Goal: Information Seeking & Learning: Learn about a topic

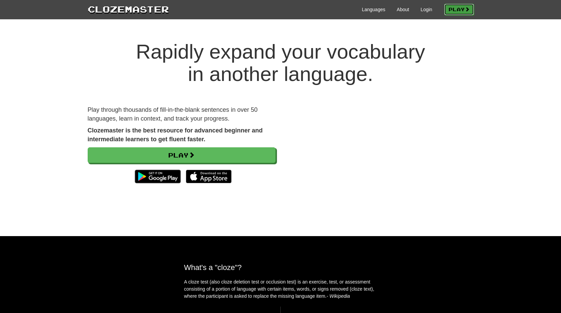
click at [447, 7] on link "Play" at bounding box center [459, 10] width 30 height 12
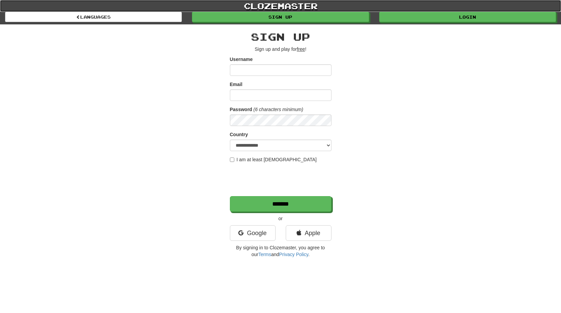
click at [283, 11] on link "clozemaster" at bounding box center [280, 6] width 561 height 12
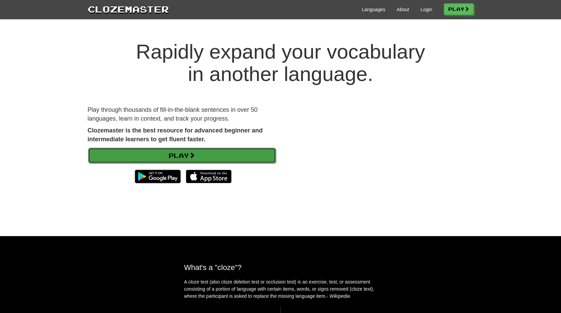
click at [210, 151] on link "Play" at bounding box center [182, 156] width 188 height 16
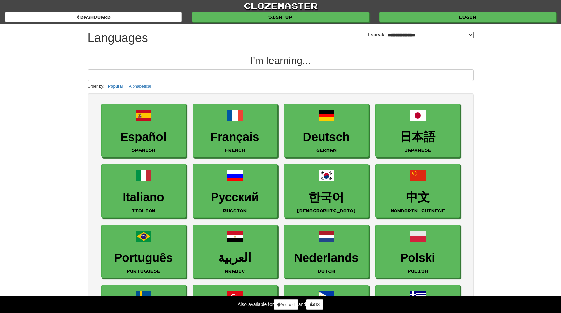
select select "*******"
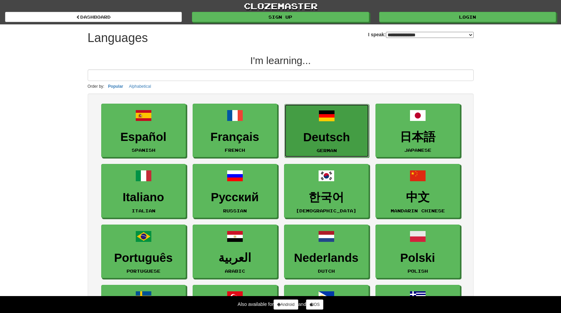
click at [332, 139] on h3 "Deutsch" at bounding box center [326, 137] width 77 height 13
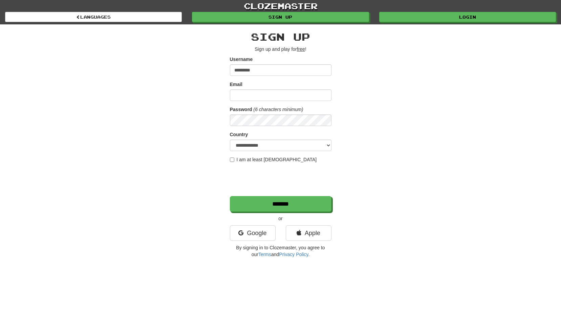
type input "*********"
click at [281, 98] on input "Email" at bounding box center [281, 95] width 102 height 12
type input "**********"
select select "**"
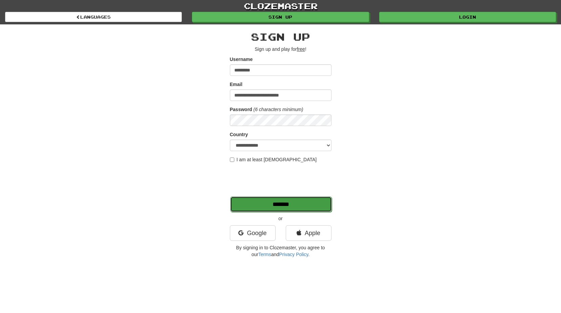
click at [266, 201] on input "*******" at bounding box center [281, 204] width 102 height 16
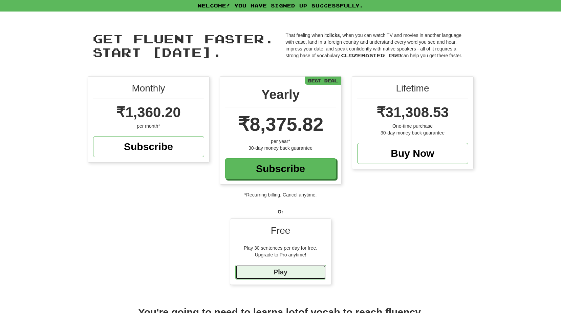
click at [281, 276] on link "Play" at bounding box center [280, 272] width 91 height 15
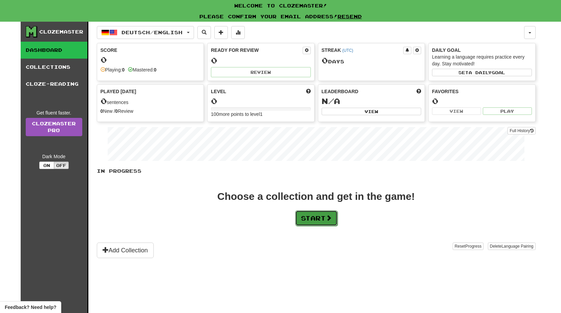
click at [313, 221] on button "Start" at bounding box center [316, 218] width 42 height 16
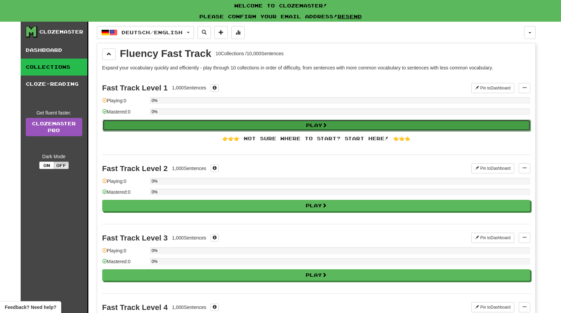
click at [310, 126] on button "Play" at bounding box center [317, 126] width 428 height 12
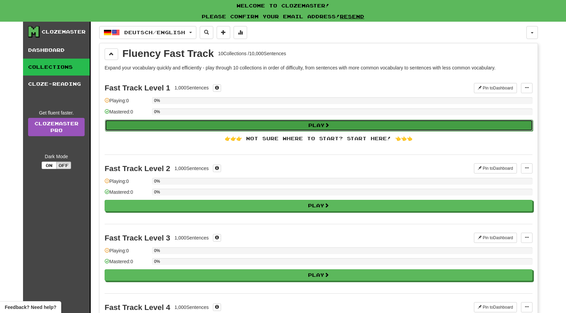
select select "**"
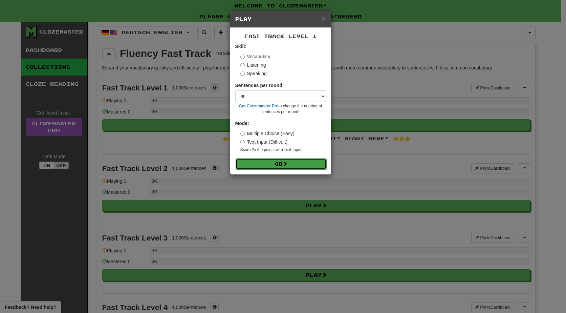
click at [280, 159] on button "Go" at bounding box center [281, 164] width 91 height 12
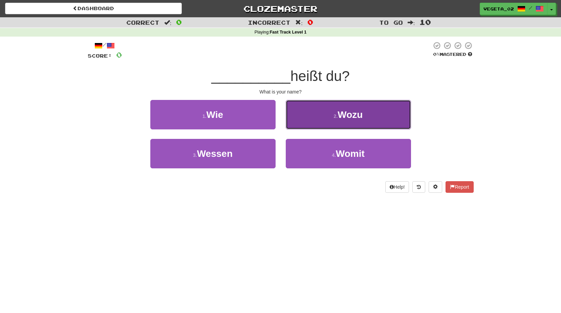
click at [321, 116] on button "2 . Wozu" at bounding box center [348, 114] width 125 height 29
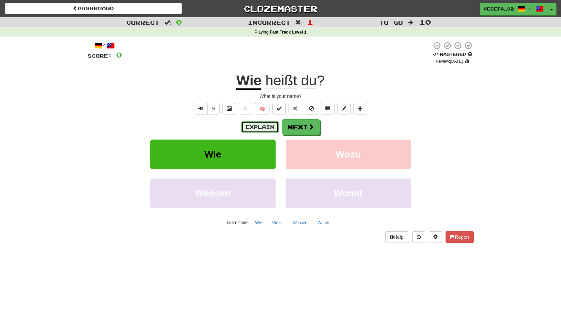
click at [264, 124] on button "Explain" at bounding box center [259, 127] width 37 height 12
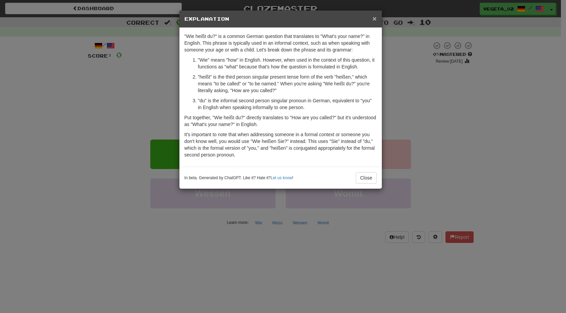
click at [375, 18] on span "×" at bounding box center [374, 19] width 4 height 8
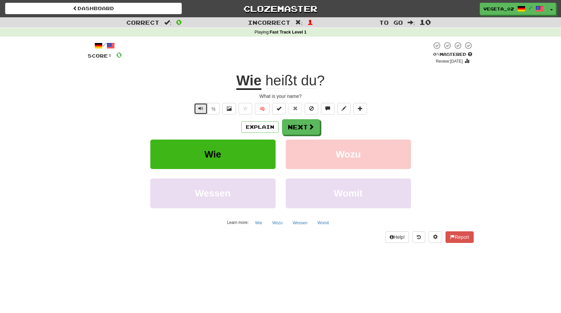
click at [201, 108] on span "Text-to-speech controls" at bounding box center [200, 108] width 5 height 5
click at [197, 111] on button "Text-to-speech controls" at bounding box center [201, 109] width 14 height 12
click at [294, 127] on button "Next" at bounding box center [301, 128] width 38 height 16
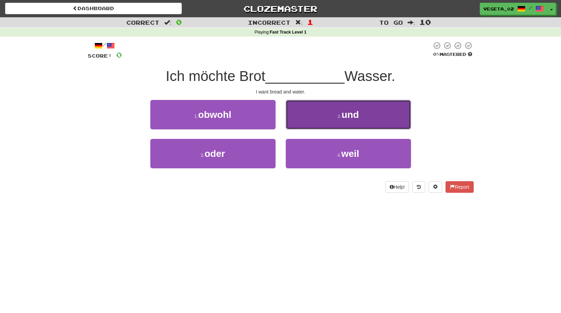
click at [328, 110] on button "2 . und" at bounding box center [348, 114] width 125 height 29
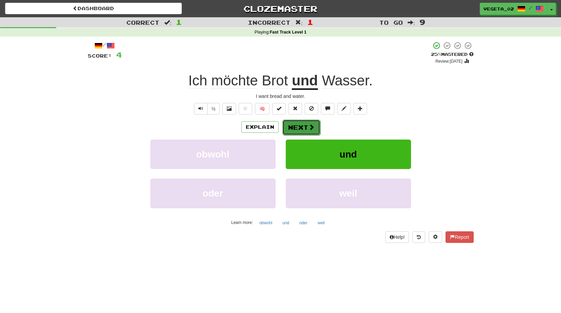
click at [297, 127] on button "Next" at bounding box center [301, 128] width 38 height 16
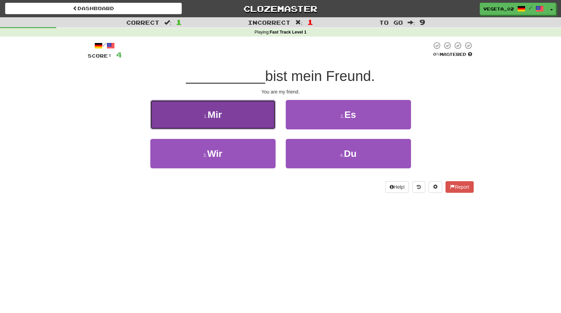
click at [241, 119] on button "1 . Mir" at bounding box center [212, 114] width 125 height 29
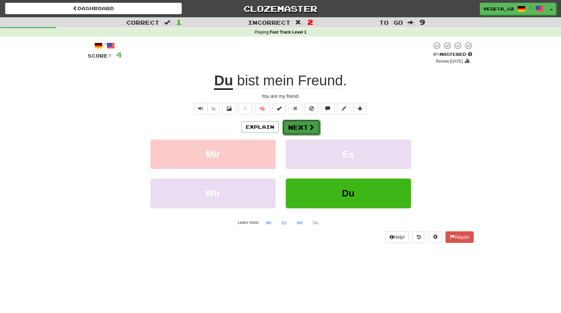
click at [296, 126] on button "Next" at bounding box center [301, 128] width 38 height 16
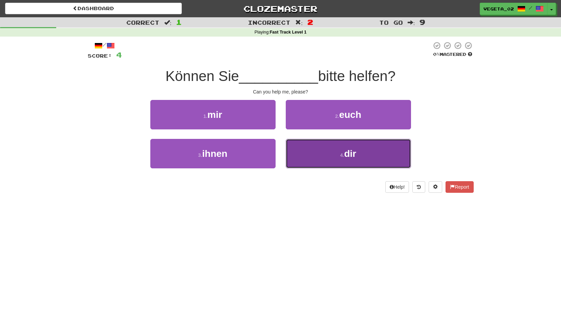
click at [340, 149] on button "4 . dir" at bounding box center [348, 153] width 125 height 29
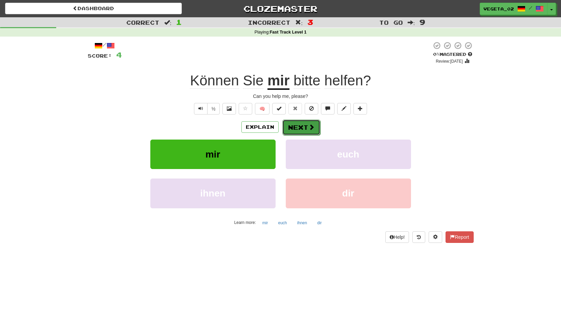
click at [298, 131] on button "Next" at bounding box center [301, 128] width 38 height 16
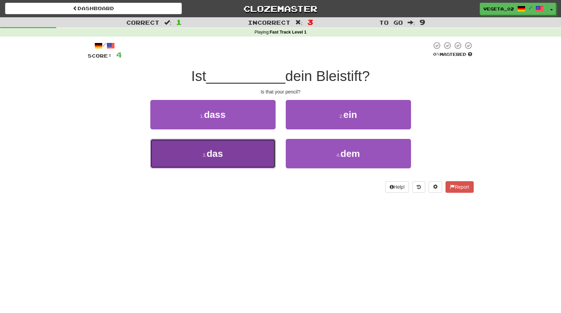
click at [236, 153] on button "3 . das" at bounding box center [212, 153] width 125 height 29
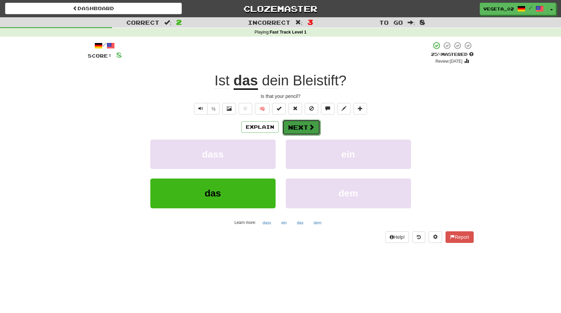
click at [303, 125] on button "Next" at bounding box center [301, 128] width 38 height 16
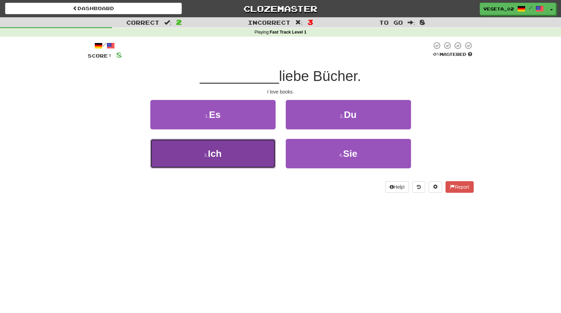
click at [240, 152] on button "3 . Ich" at bounding box center [212, 153] width 125 height 29
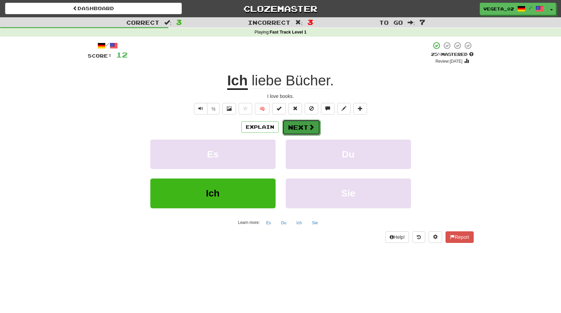
click at [306, 126] on button "Next" at bounding box center [301, 128] width 38 height 16
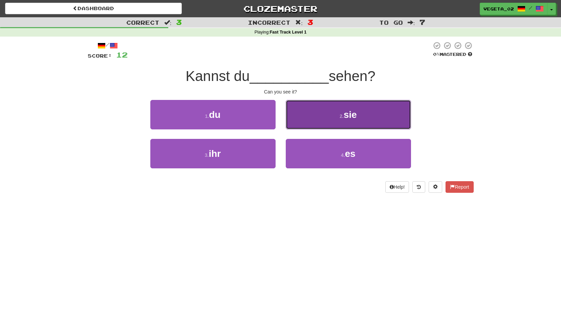
click at [319, 120] on button "2 . sie" at bounding box center [348, 114] width 125 height 29
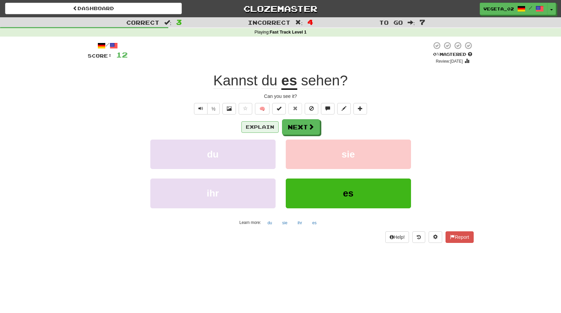
drag, startPoint x: 251, startPoint y: 135, endPoint x: 258, endPoint y: 129, distance: 9.6
click at [258, 129] on div "Explain Next du sie ihr es Learn more: du sie ihr es" at bounding box center [281, 173] width 386 height 109
click at [258, 129] on button "Explain" at bounding box center [259, 127] width 37 height 12
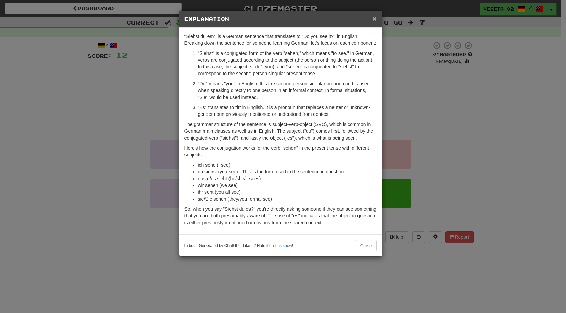
click at [376, 20] on span "×" at bounding box center [374, 19] width 4 height 8
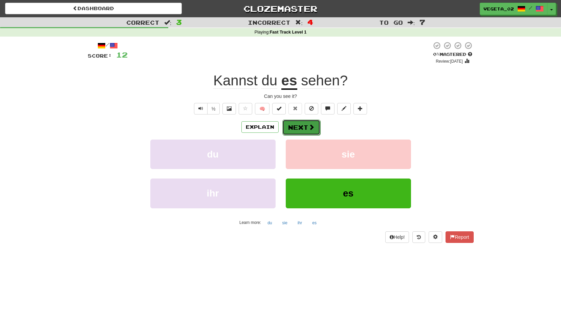
click at [311, 127] on span at bounding box center [311, 127] width 6 height 6
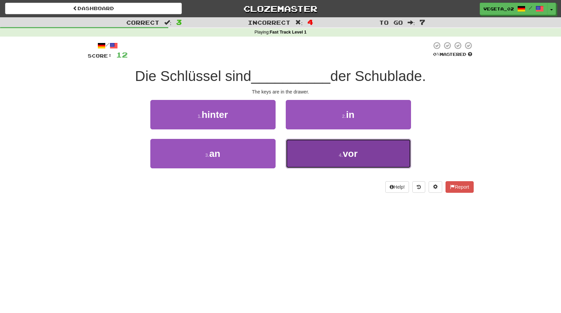
click at [344, 151] on span "vor" at bounding box center [350, 153] width 15 height 10
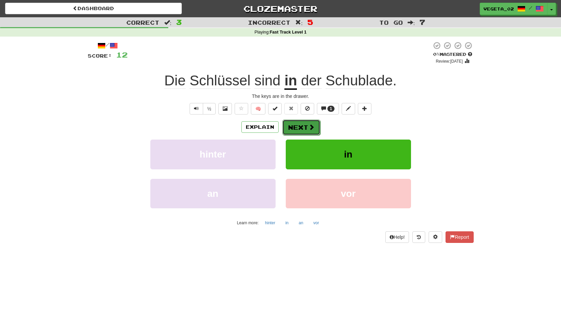
click at [309, 121] on button "Next" at bounding box center [301, 128] width 38 height 16
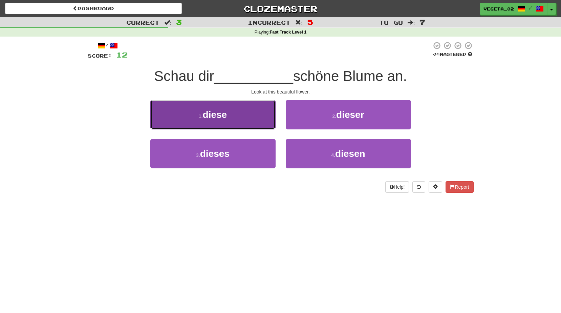
click at [242, 103] on button "1 . diese" at bounding box center [212, 114] width 125 height 29
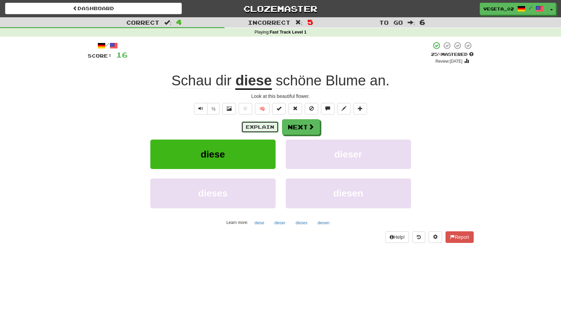
click at [264, 126] on button "Explain" at bounding box center [259, 127] width 37 height 12
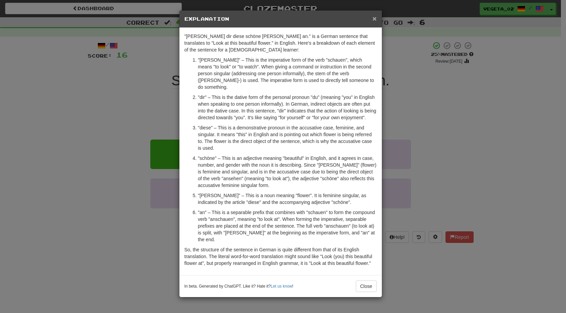
click at [374, 21] on span "×" at bounding box center [374, 19] width 4 height 8
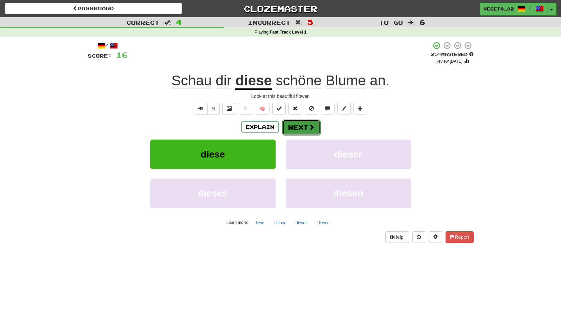
click at [306, 128] on button "Next" at bounding box center [301, 128] width 38 height 16
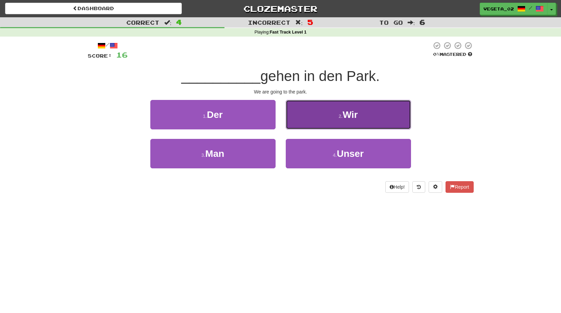
click at [344, 110] on span "Wir" at bounding box center [350, 114] width 15 height 10
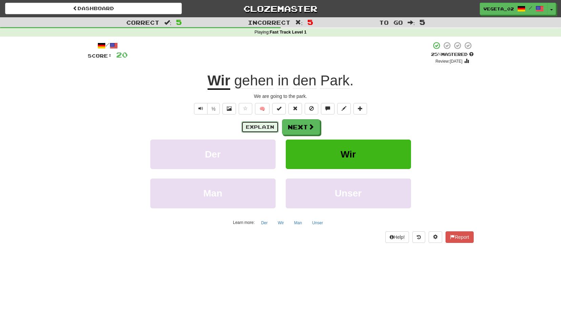
click at [267, 126] on button "Explain" at bounding box center [259, 127] width 37 height 12
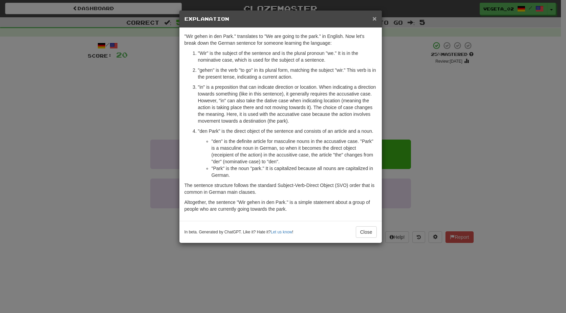
click at [374, 15] on span "×" at bounding box center [374, 19] width 4 height 8
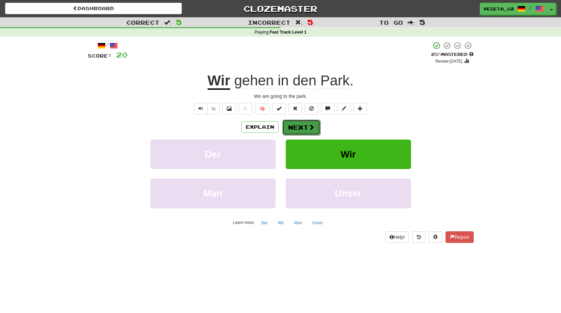
click at [313, 131] on button "Next" at bounding box center [301, 128] width 38 height 16
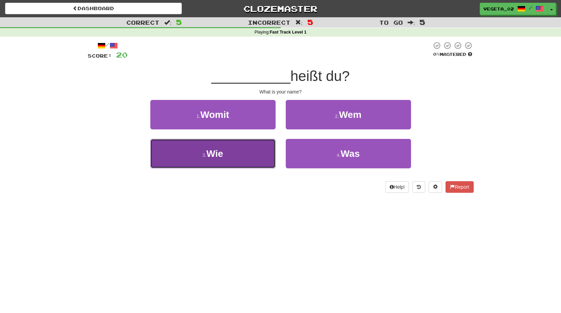
click at [237, 147] on button "3 . Wie" at bounding box center [212, 153] width 125 height 29
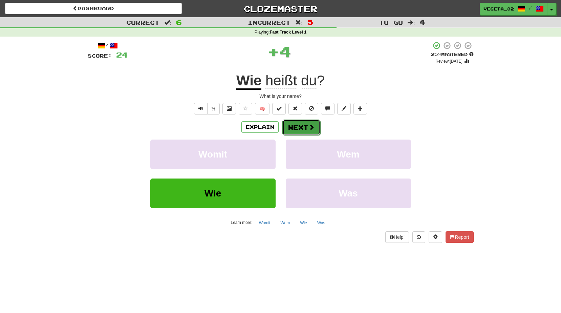
click at [294, 122] on button "Next" at bounding box center [301, 128] width 38 height 16
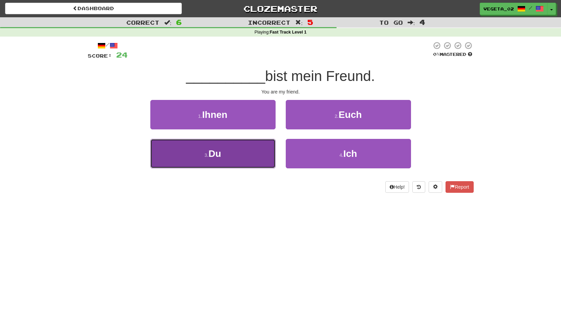
click at [236, 144] on button "3 . Du" at bounding box center [212, 153] width 125 height 29
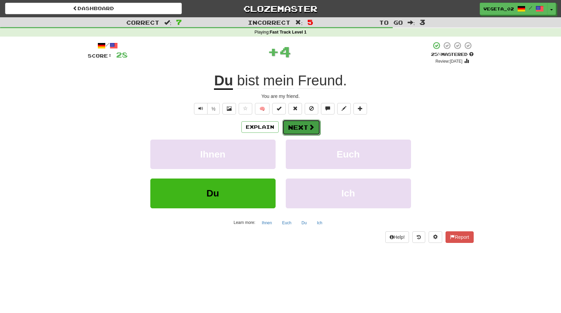
click at [303, 122] on button "Next" at bounding box center [301, 128] width 38 height 16
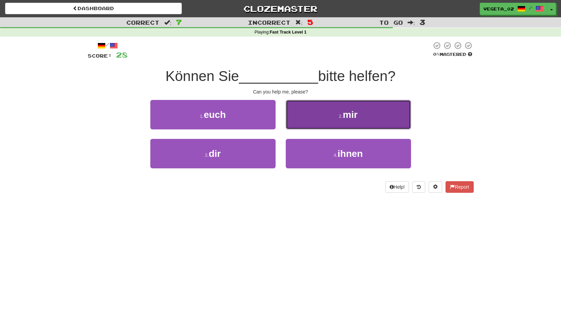
click at [322, 117] on button "2 . mir" at bounding box center [348, 114] width 125 height 29
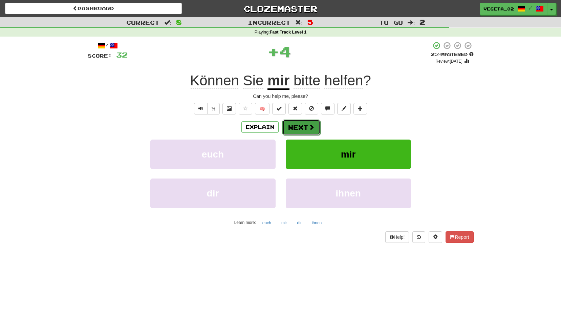
click at [299, 126] on button "Next" at bounding box center [301, 128] width 38 height 16
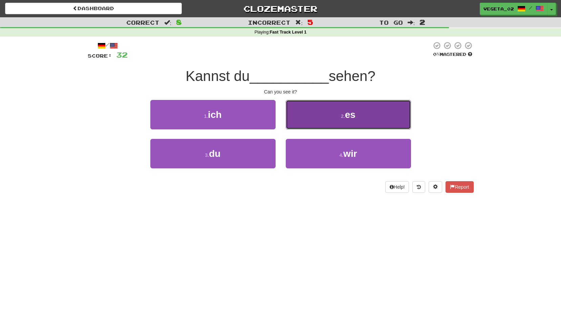
click at [313, 121] on button "2 . es" at bounding box center [348, 114] width 125 height 29
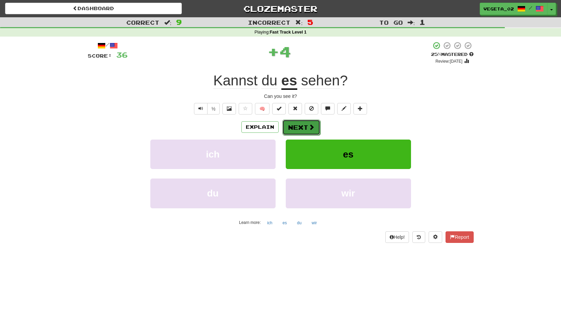
click at [308, 129] on span at bounding box center [311, 127] width 6 height 6
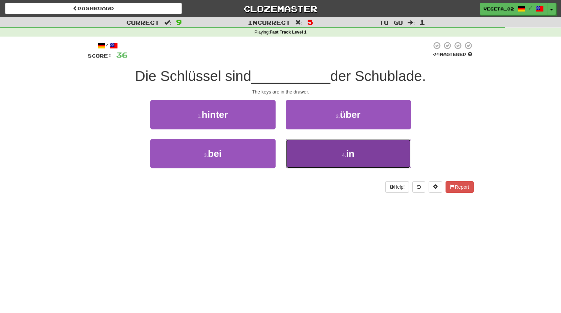
click at [327, 158] on button "4 . in" at bounding box center [348, 153] width 125 height 29
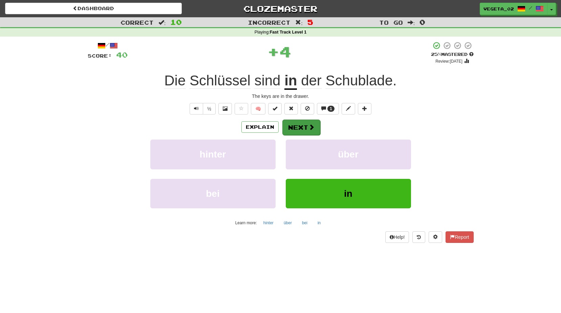
click at [299, 119] on div "Explain Next" at bounding box center [281, 127] width 386 height 16
click at [316, 124] on button "Next" at bounding box center [301, 128] width 38 height 16
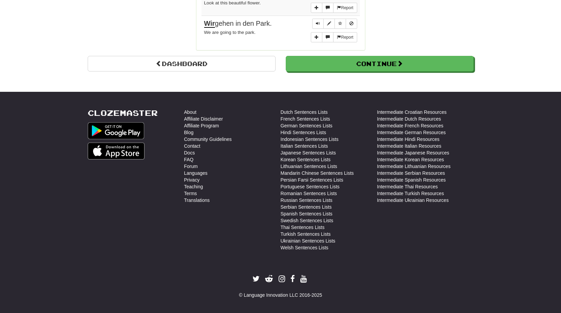
scroll to position [670, 0]
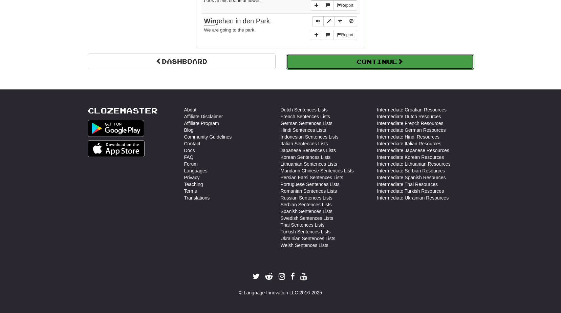
click at [342, 62] on button "Continue" at bounding box center [380, 62] width 188 height 16
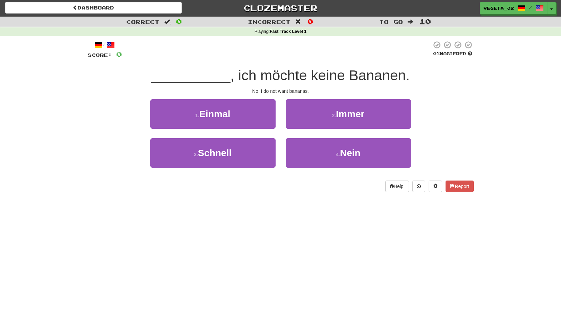
scroll to position [0, 0]
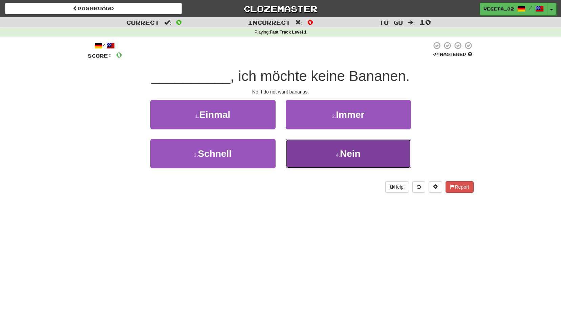
click at [322, 155] on button "4 . Nein" at bounding box center [348, 153] width 125 height 29
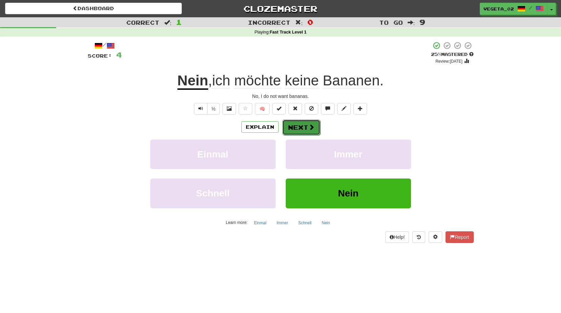
click at [311, 129] on span at bounding box center [311, 127] width 6 height 6
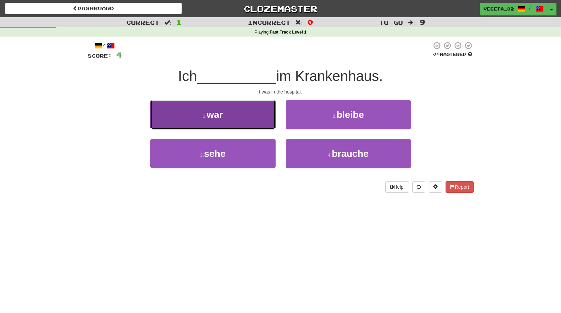
click at [252, 123] on button "1 . war" at bounding box center [212, 114] width 125 height 29
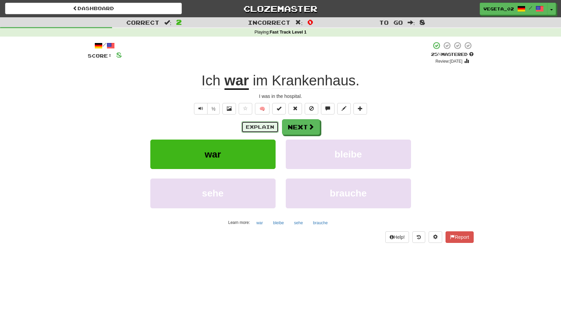
click at [271, 125] on button "Explain" at bounding box center [259, 127] width 37 height 12
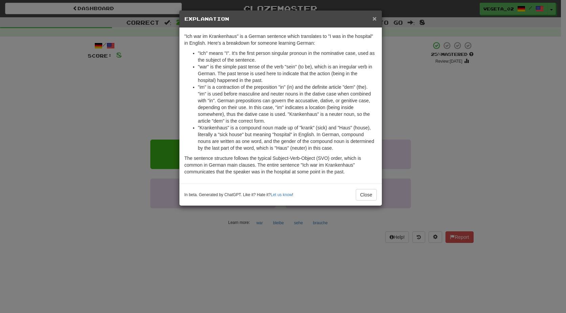
click at [372, 18] on span "×" at bounding box center [374, 19] width 4 height 8
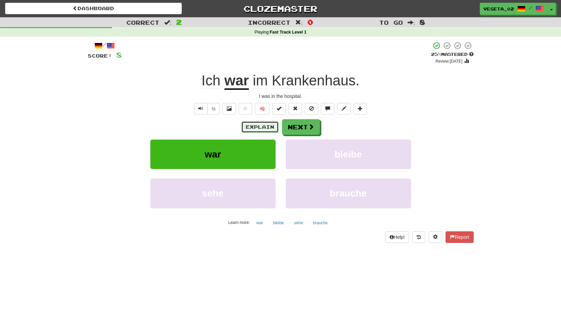
click at [268, 129] on button "Explain" at bounding box center [259, 127] width 37 height 12
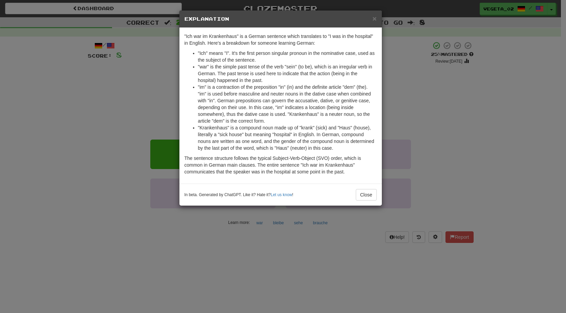
click at [375, 14] on div "× Explanation" at bounding box center [280, 18] width 202 height 17
click at [374, 17] on span "×" at bounding box center [374, 19] width 4 height 8
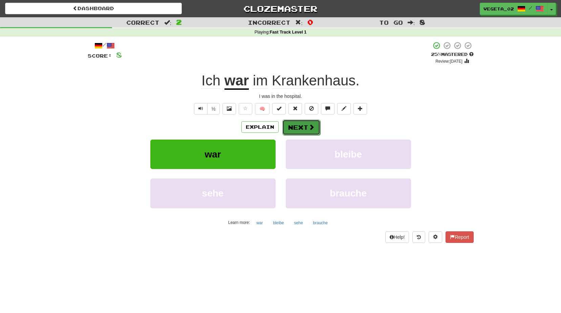
click at [318, 129] on button "Next" at bounding box center [301, 128] width 38 height 16
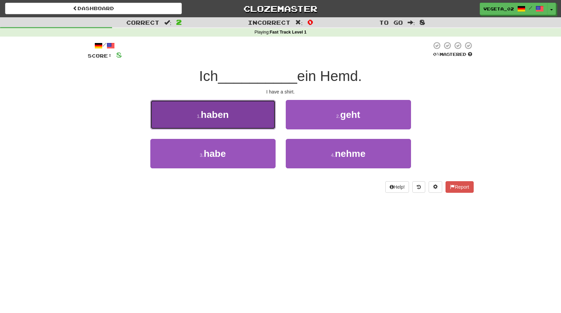
click at [232, 109] on button "1 . haben" at bounding box center [212, 114] width 125 height 29
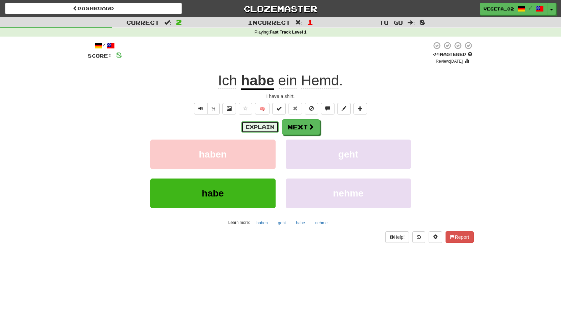
click at [264, 129] on button "Explain" at bounding box center [259, 127] width 37 height 12
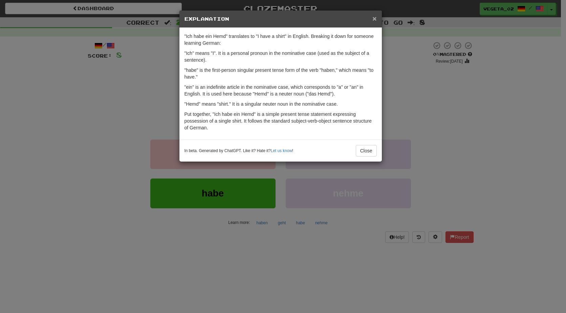
click at [372, 22] on span "×" at bounding box center [374, 19] width 4 height 8
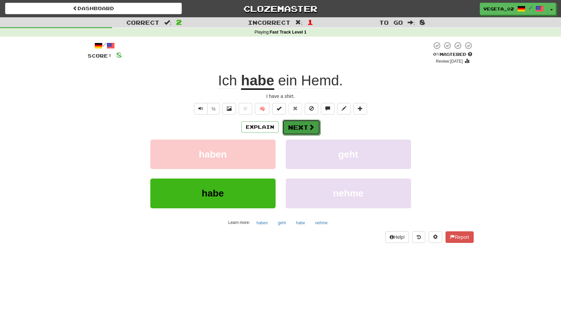
click at [301, 130] on button "Next" at bounding box center [301, 128] width 38 height 16
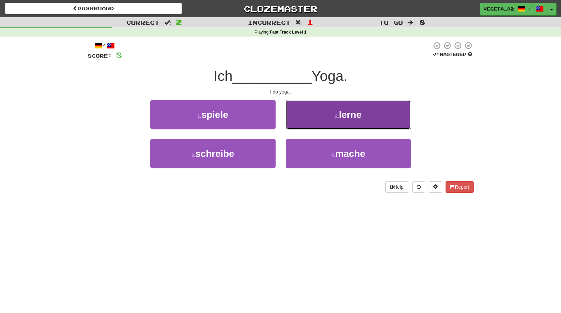
click at [318, 121] on button "2 . lerne" at bounding box center [348, 114] width 125 height 29
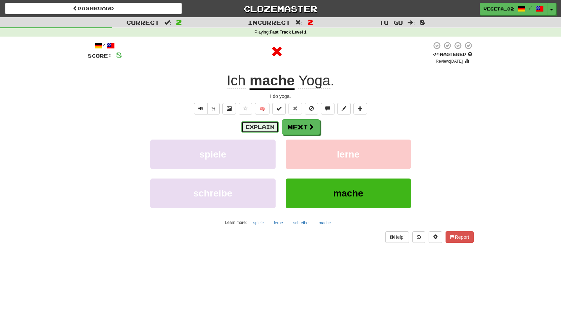
click at [262, 128] on button "Explain" at bounding box center [259, 127] width 37 height 12
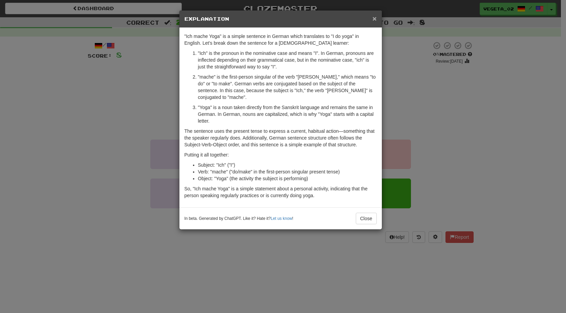
click at [375, 19] on span "×" at bounding box center [374, 19] width 4 height 8
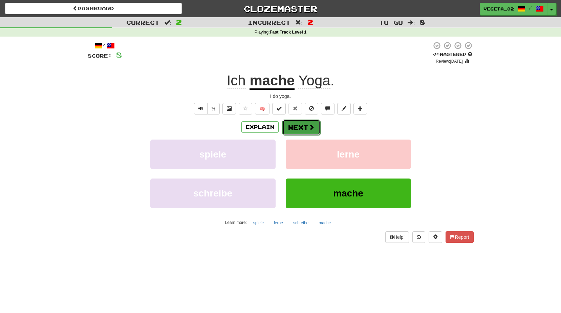
click at [317, 130] on button "Next" at bounding box center [301, 128] width 38 height 16
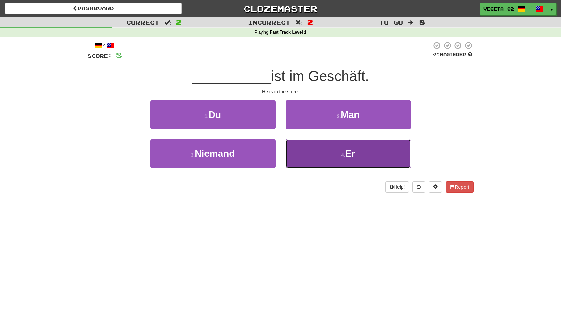
click at [335, 156] on button "4 . Er" at bounding box center [348, 153] width 125 height 29
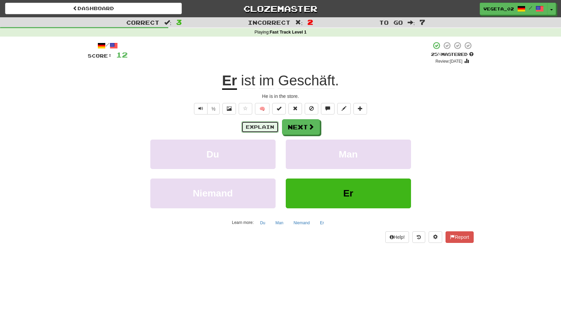
click at [267, 131] on button "Explain" at bounding box center [259, 127] width 37 height 12
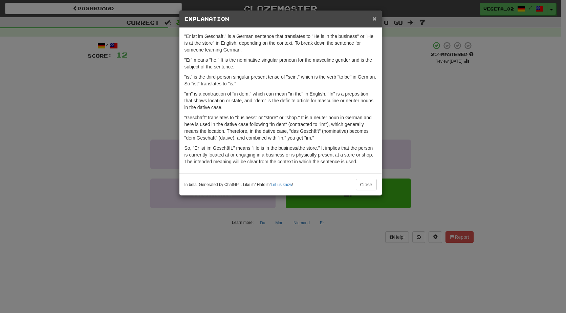
click at [374, 20] on span "×" at bounding box center [374, 19] width 4 height 8
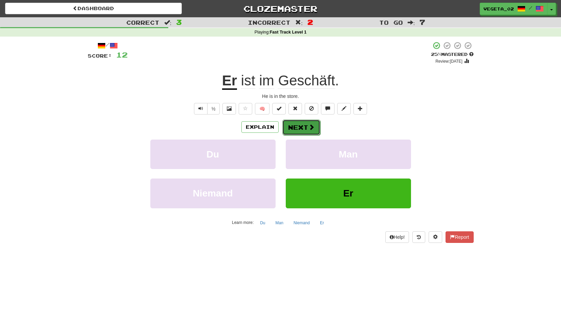
click at [298, 127] on button "Next" at bounding box center [301, 128] width 38 height 16
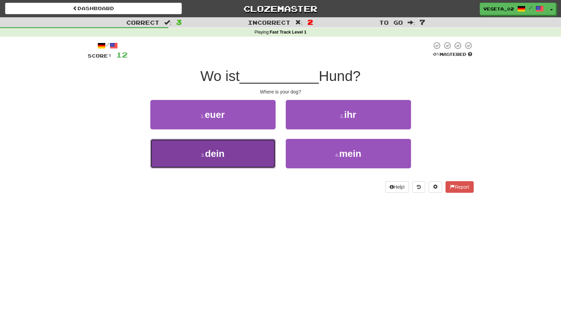
click at [240, 155] on button "3 . dein" at bounding box center [212, 153] width 125 height 29
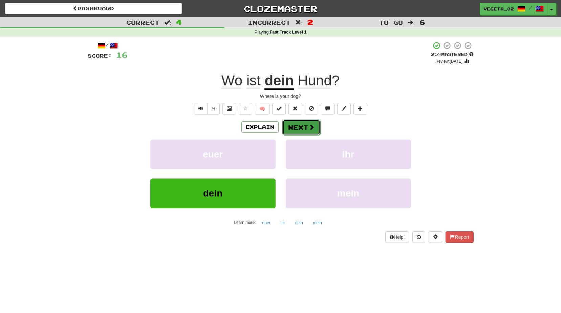
click at [305, 131] on button "Next" at bounding box center [301, 128] width 38 height 16
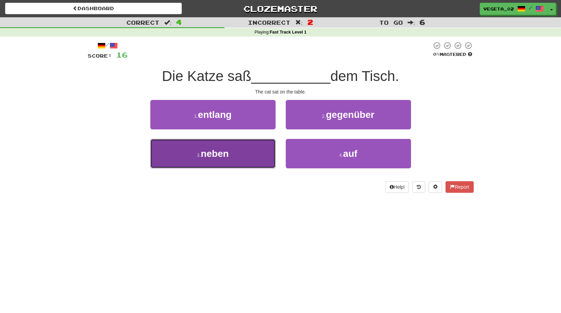
click at [247, 145] on button "3 . neben" at bounding box center [212, 153] width 125 height 29
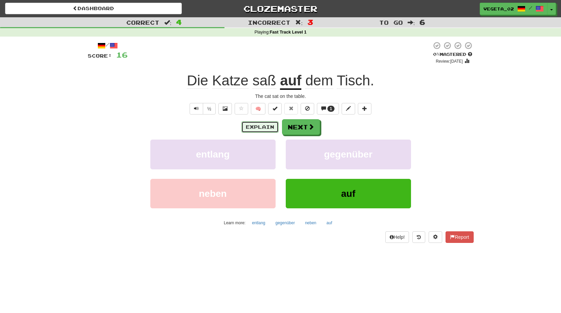
click at [262, 127] on button "Explain" at bounding box center [259, 127] width 37 height 12
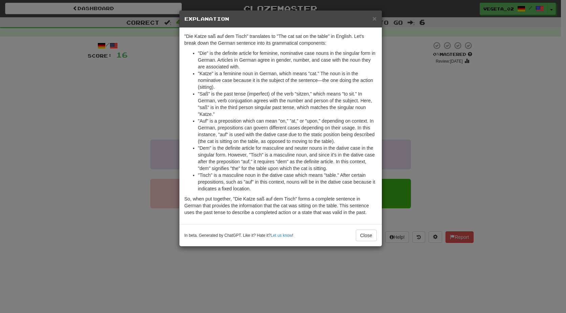
click at [372, 18] on h5 "Explanation" at bounding box center [281, 19] width 192 height 7
click at [373, 18] on span "×" at bounding box center [374, 19] width 4 height 8
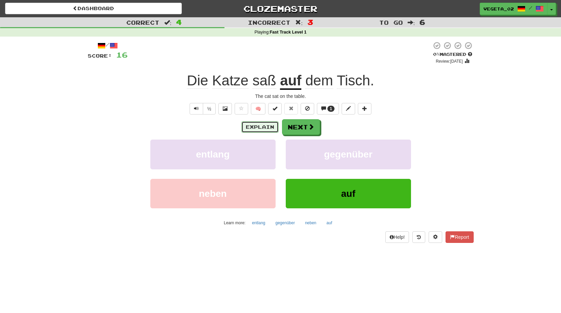
click at [258, 130] on button "Explain" at bounding box center [259, 127] width 37 height 12
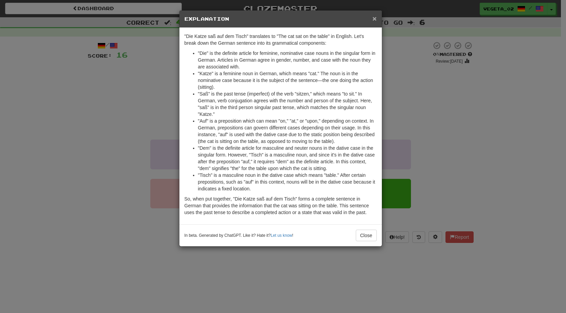
click at [373, 16] on span "×" at bounding box center [374, 19] width 4 height 8
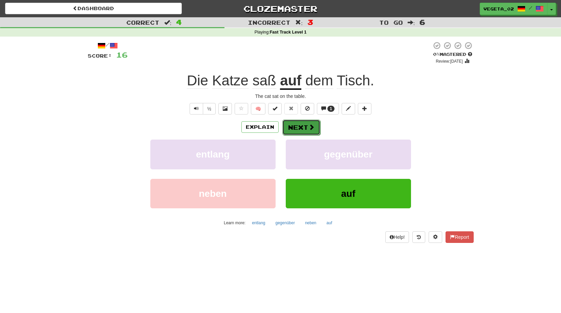
click at [311, 130] on span at bounding box center [311, 127] width 6 height 6
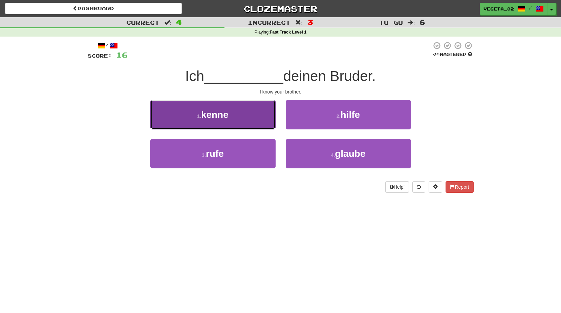
click at [250, 111] on button "1 . kenne" at bounding box center [212, 114] width 125 height 29
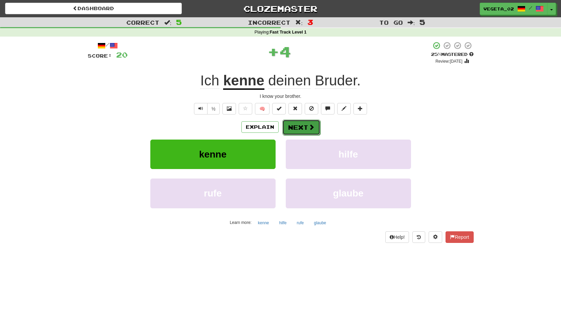
click at [292, 123] on button "Next" at bounding box center [301, 128] width 38 height 16
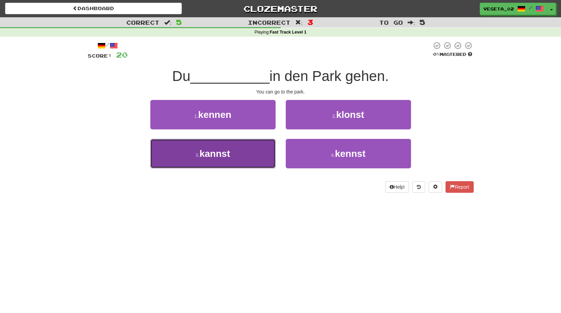
click at [253, 147] on button "3 . kannst" at bounding box center [212, 153] width 125 height 29
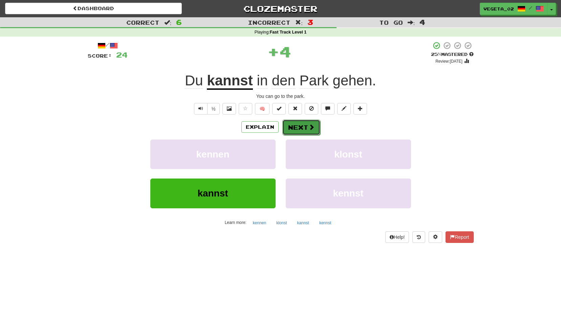
click at [300, 120] on button "Next" at bounding box center [301, 128] width 38 height 16
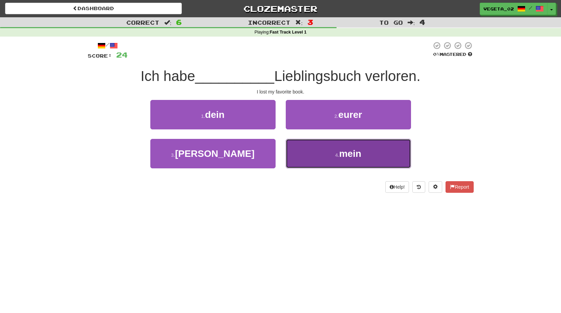
click at [347, 156] on span "mein" at bounding box center [350, 153] width 22 height 10
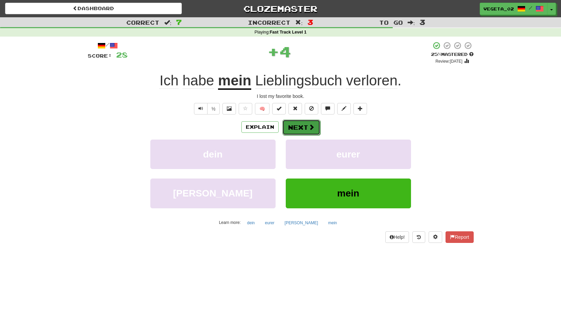
click at [305, 131] on button "Next" at bounding box center [301, 128] width 38 height 16
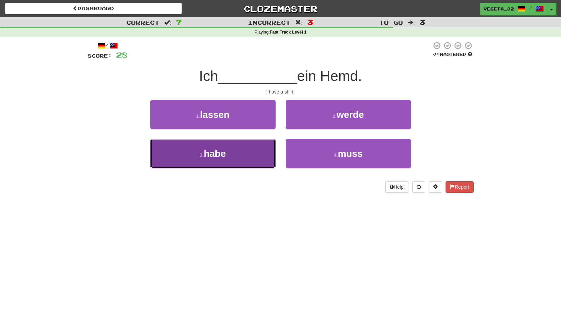
click at [227, 151] on button "3 . habe" at bounding box center [212, 153] width 125 height 29
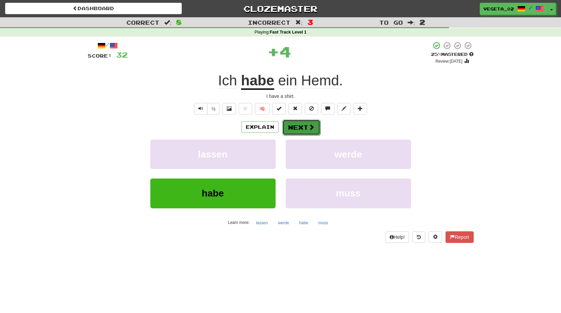
click at [296, 126] on button "Next" at bounding box center [301, 128] width 38 height 16
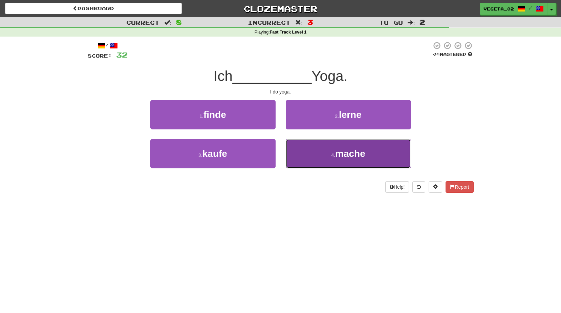
click at [327, 145] on button "4 . mache" at bounding box center [348, 153] width 125 height 29
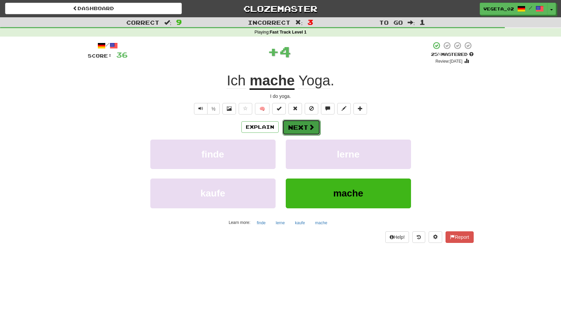
click at [309, 129] on span at bounding box center [311, 127] width 6 height 6
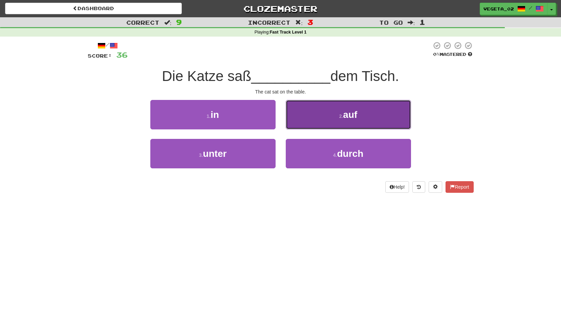
click at [306, 118] on button "2 . auf" at bounding box center [348, 114] width 125 height 29
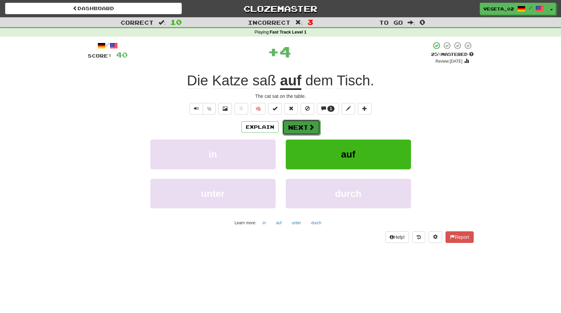
click at [307, 122] on button "Next" at bounding box center [301, 128] width 38 height 16
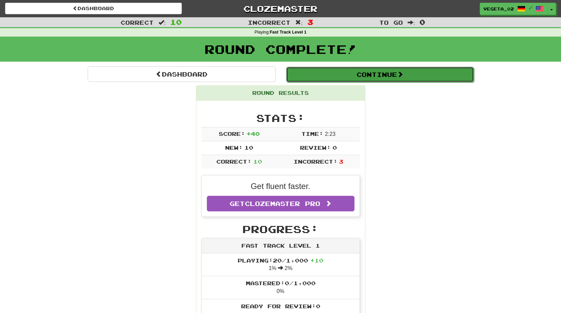
click at [337, 81] on button "Continue" at bounding box center [380, 75] width 188 height 16
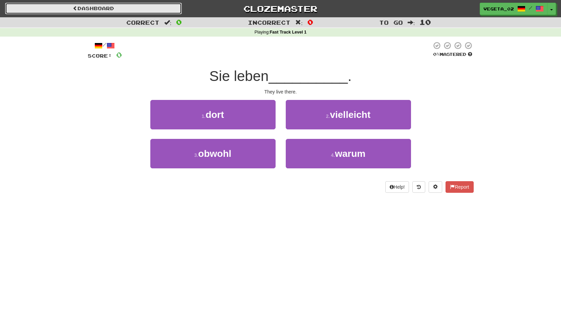
click at [174, 5] on link "Dashboard" at bounding box center [93, 9] width 177 height 12
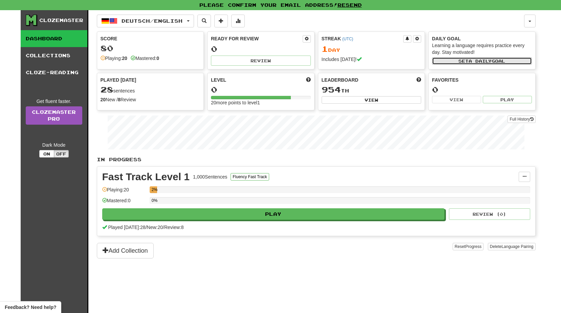
click at [472, 61] on span "a daily" at bounding box center [480, 61] width 23 height 5
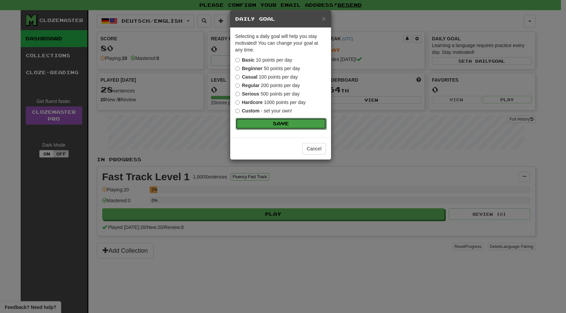
click at [274, 118] on button "Save" at bounding box center [281, 124] width 91 height 12
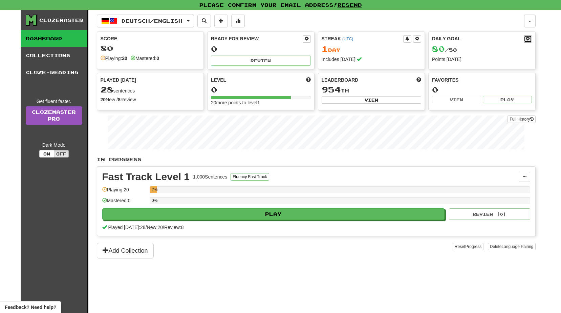
click at [527, 39] on span at bounding box center [528, 39] width 4 height 4
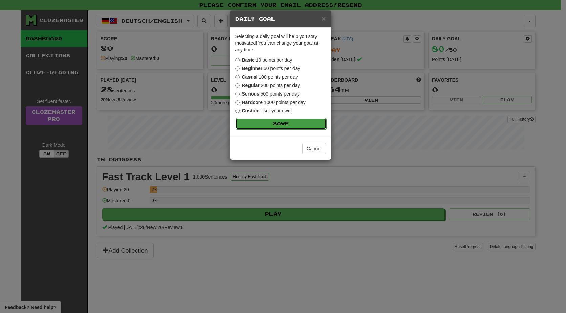
click at [269, 120] on button "Save" at bounding box center [281, 124] width 91 height 12
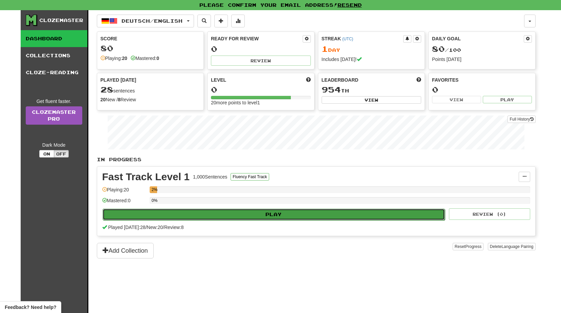
click at [280, 214] on button "Play" at bounding box center [274, 215] width 343 height 12
select select "**"
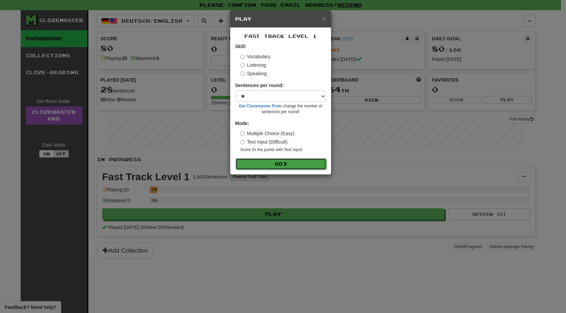
click at [290, 166] on button "Go" at bounding box center [281, 164] width 91 height 12
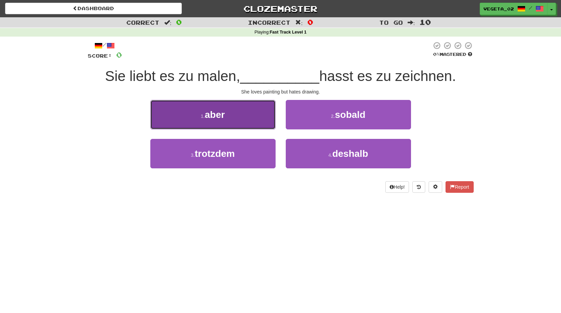
click at [238, 112] on button "1 . aber" at bounding box center [212, 114] width 125 height 29
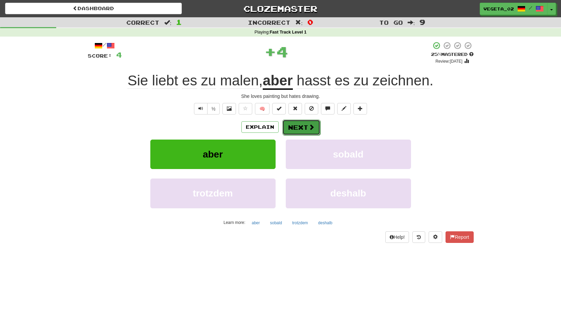
click at [289, 129] on button "Next" at bounding box center [301, 128] width 38 height 16
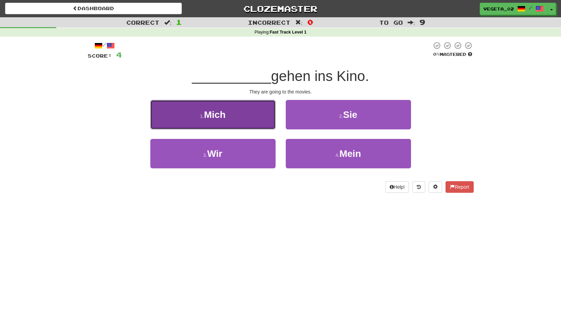
click at [256, 121] on button "1 . Mich" at bounding box center [212, 114] width 125 height 29
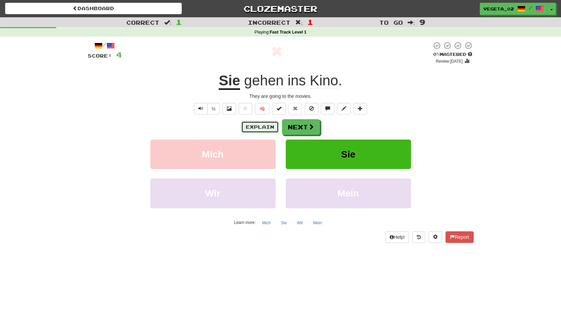
click at [262, 131] on button "Explain" at bounding box center [259, 127] width 37 height 12
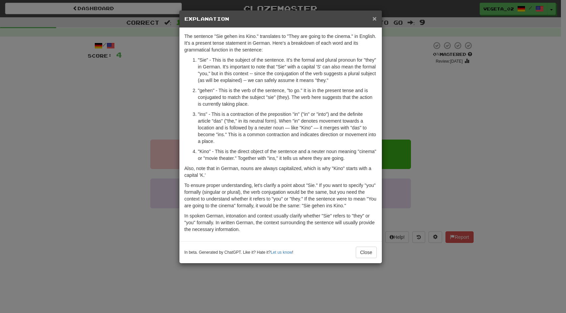
click at [374, 21] on span "×" at bounding box center [374, 19] width 4 height 8
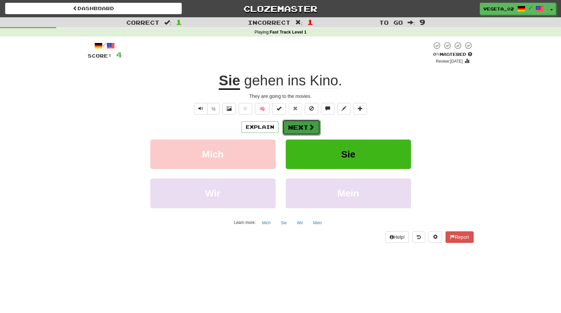
click at [310, 127] on span at bounding box center [311, 127] width 6 height 6
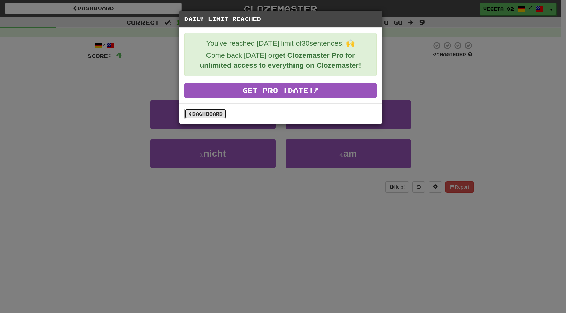
click at [205, 116] on link "Dashboard" at bounding box center [206, 114] width 42 height 10
